Goal: Task Accomplishment & Management: Manage account settings

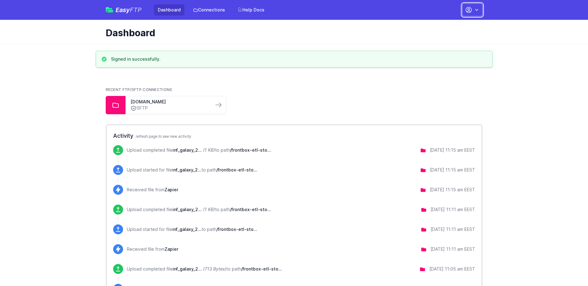
click at [477, 11] on icon "button" at bounding box center [476, 10] width 6 height 6
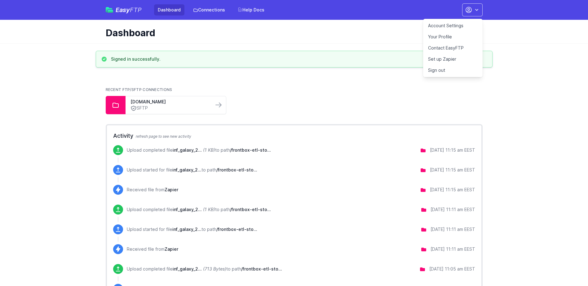
click at [435, 36] on link "Your Profile" at bounding box center [452, 36] width 59 height 11
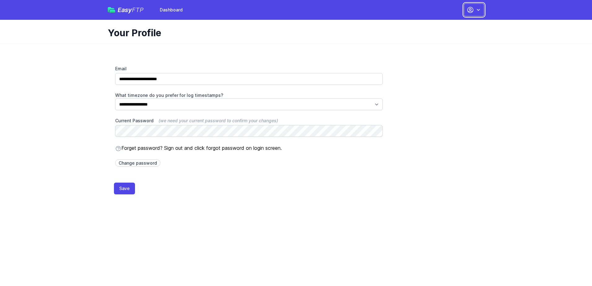
click at [475, 12] on button "button" at bounding box center [474, 9] width 20 height 13
click at [129, 10] on span "Easy FTP" at bounding box center [131, 10] width 26 height 6
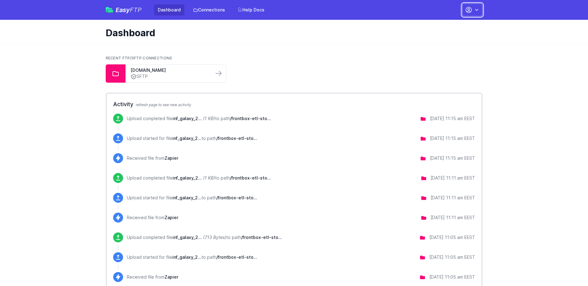
click at [478, 8] on icon "button" at bounding box center [476, 10] width 6 height 6
click at [459, 24] on link "Account Settings" at bounding box center [452, 25] width 59 height 11
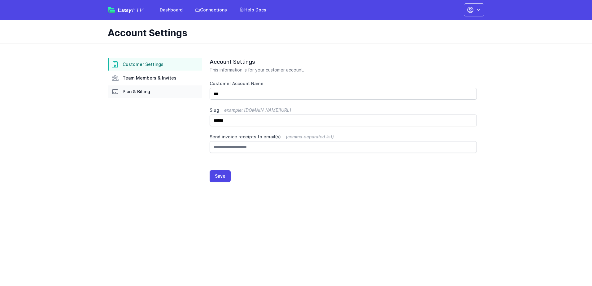
click at [129, 92] on span "Plan & Billing" at bounding box center [137, 92] width 28 height 6
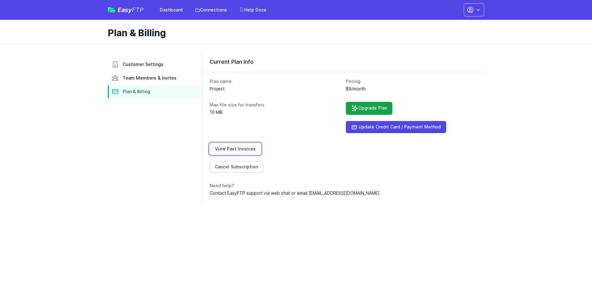
click at [236, 147] on link "View Past Invoices" at bounding box center [235, 149] width 51 height 12
click at [480, 11] on icon "button" at bounding box center [478, 10] width 6 height 6
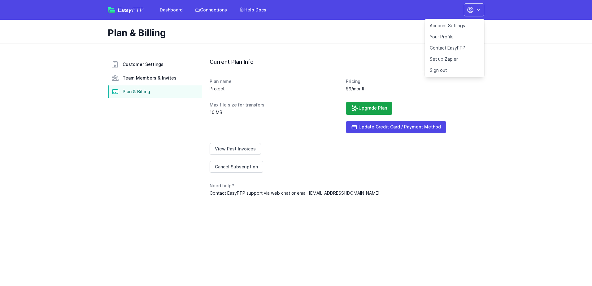
click at [440, 67] on link "Sign out" at bounding box center [454, 70] width 59 height 11
